Goal: Purchase product/service

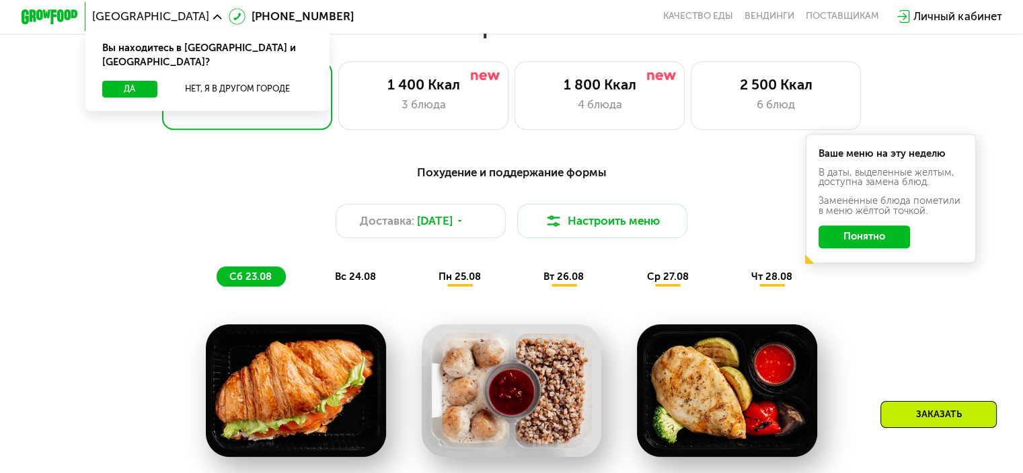
scroll to position [718, 0]
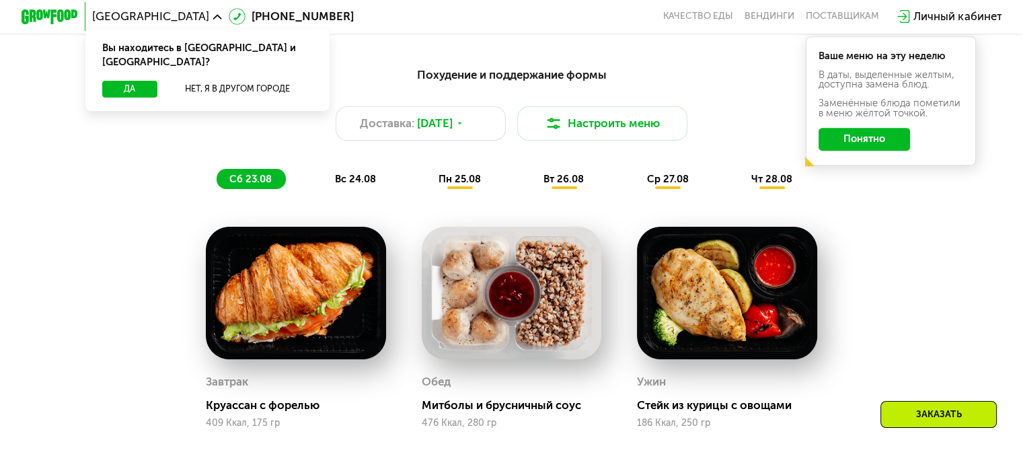
click at [679, 334] on img at bounding box center [727, 293] width 180 height 133
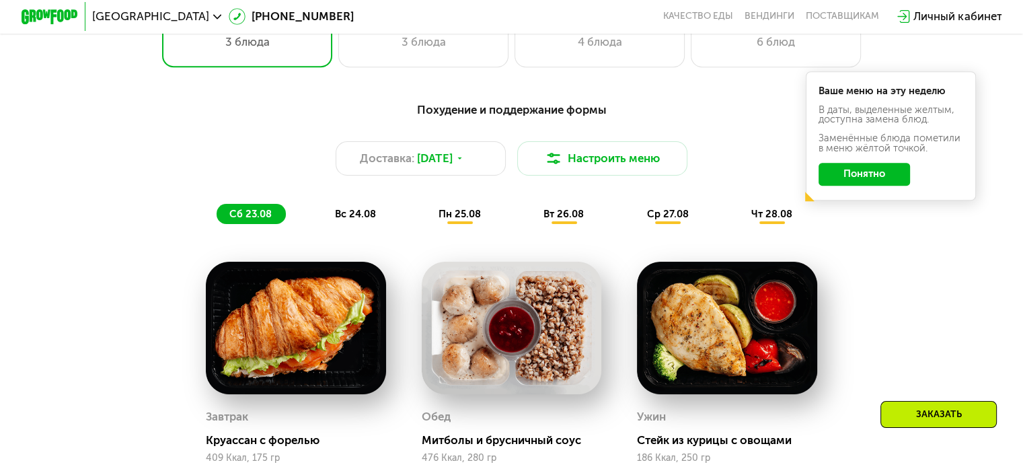
scroll to position [644, 0]
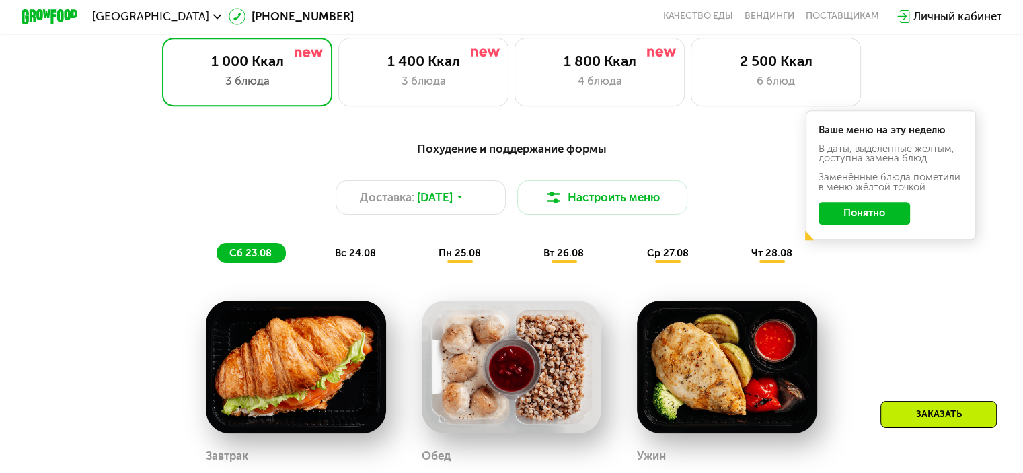
click at [449, 259] on span "пн 25.08" at bounding box center [460, 253] width 42 height 12
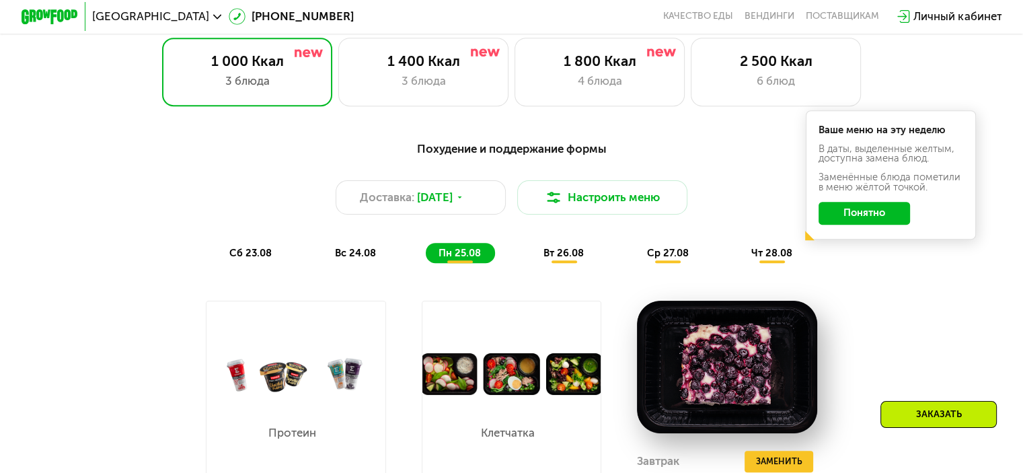
click at [322, 258] on div "сб 23.08" at bounding box center [356, 253] width 68 height 20
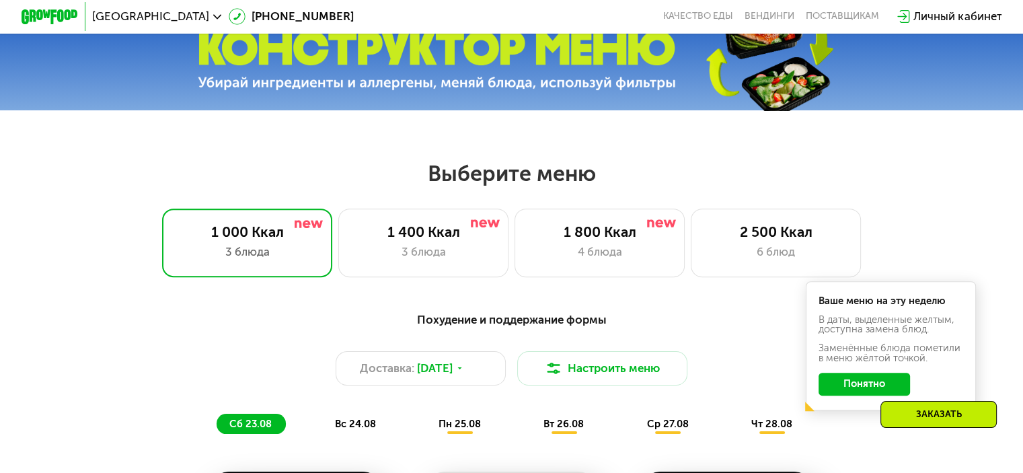
scroll to position [474, 0]
click at [389, 251] on div "3 блюда" at bounding box center [423, 252] width 141 height 17
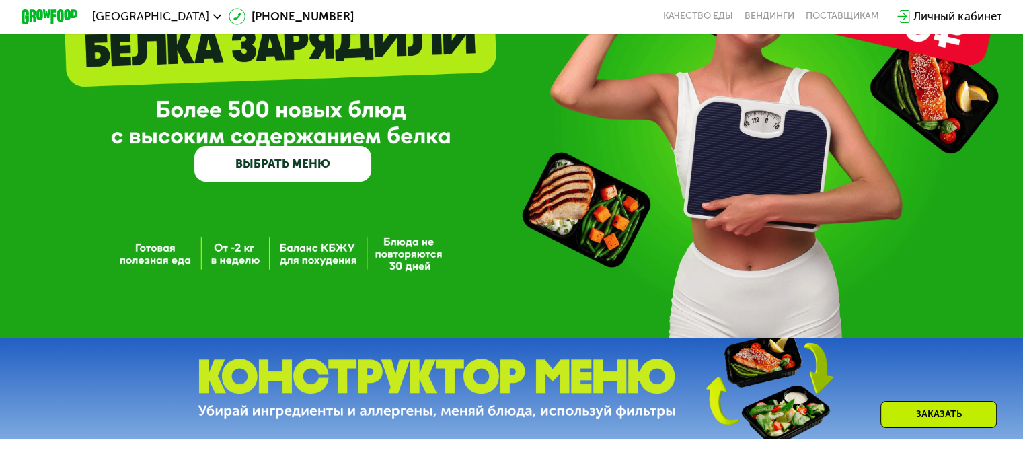
scroll to position [0, 0]
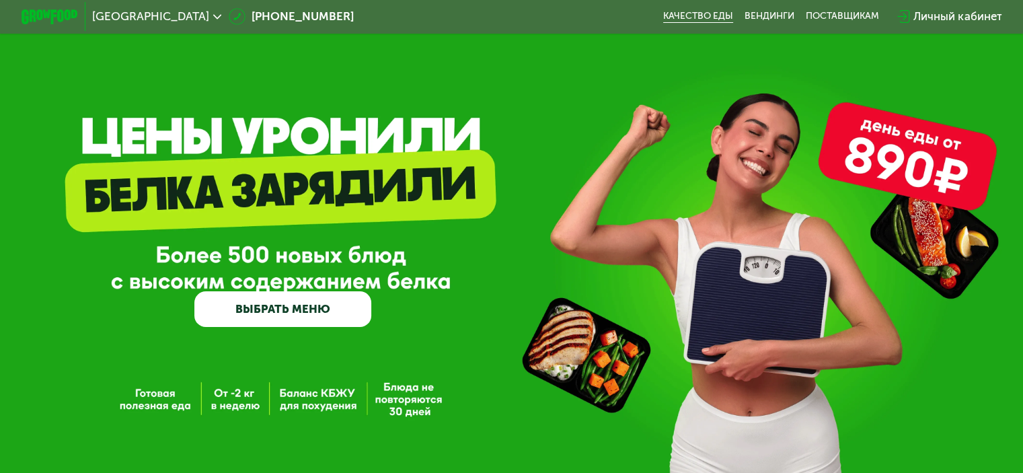
click at [707, 17] on link "Качество еды" at bounding box center [698, 16] width 70 height 11
